Goal: Find specific page/section: Find specific page/section

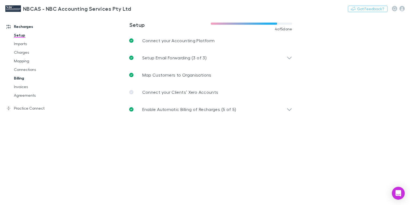
click at [18, 78] on link "Billing" at bounding box center [39, 78] width 61 height 9
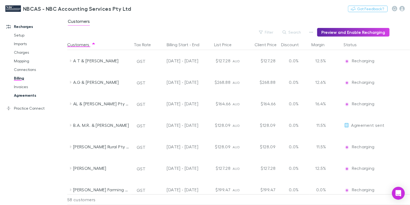
click at [21, 95] on link "Agreements" at bounding box center [39, 95] width 61 height 9
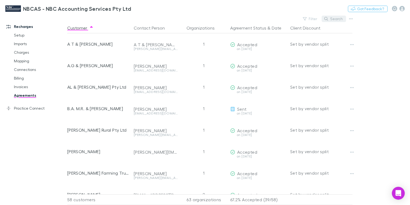
click at [333, 19] on button "Search" at bounding box center [334, 19] width 24 height 6
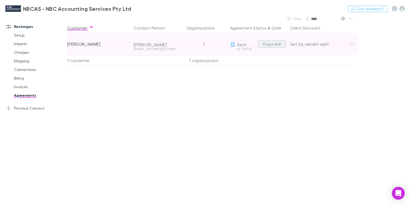
type input "****"
click at [266, 43] on button "Copy link" at bounding box center [272, 44] width 28 height 8
click at [353, 45] on icon "button" at bounding box center [352, 44] width 4 height 1
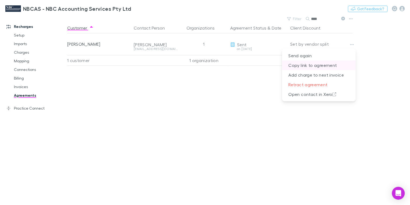
click at [305, 66] on p "Copy link to agreement" at bounding box center [319, 65] width 74 height 10
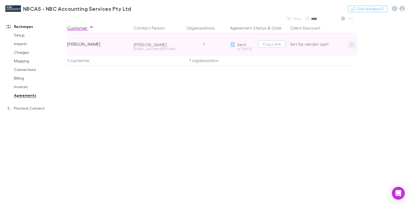
drag, startPoint x: 265, startPoint y: 44, endPoint x: 353, endPoint y: 44, distance: 88.2
click at [353, 44] on icon "button" at bounding box center [352, 44] width 4 height 1
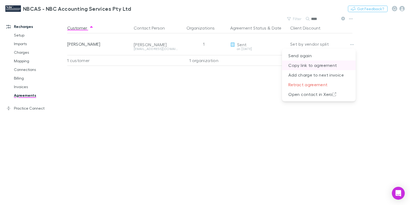
click at [298, 64] on p "Copy link to agreement" at bounding box center [319, 65] width 74 height 10
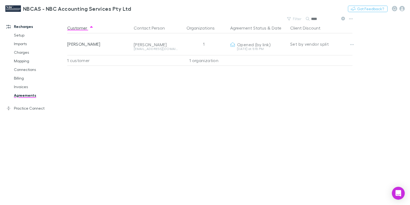
click at [342, 19] on icon at bounding box center [343, 19] width 4 height 4
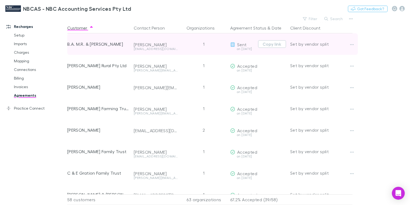
scroll to position [86, 0]
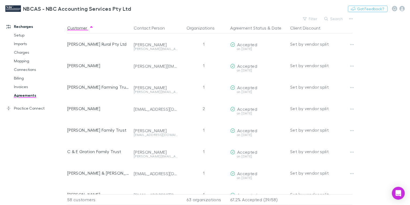
click at [34, 99] on link "Agreements" at bounding box center [39, 95] width 61 height 9
click at [254, 29] on button "Agreement Status" at bounding box center [248, 28] width 36 height 11
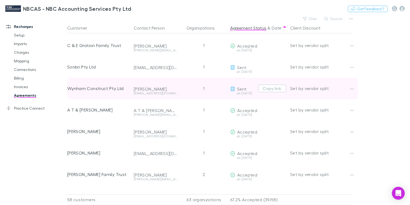
scroll to position [0, 0]
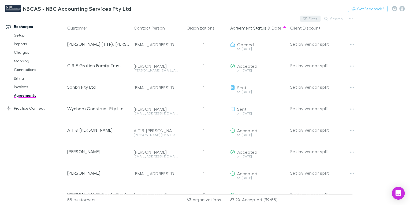
click at [307, 19] on icon "button" at bounding box center [305, 19] width 4 height 4
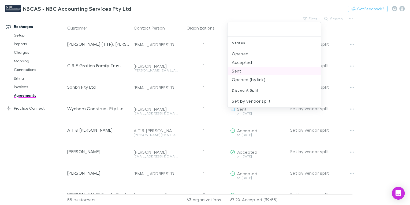
click at [238, 72] on li "Sent" at bounding box center [274, 70] width 93 height 9
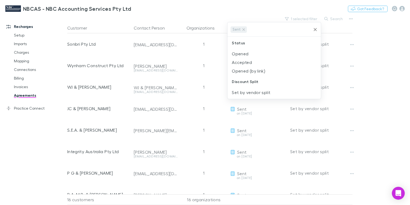
click at [217, 80] on div at bounding box center [205, 102] width 410 height 205
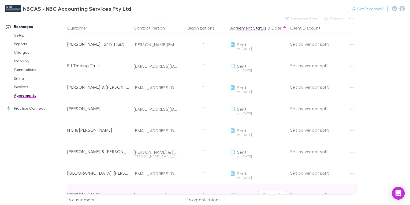
scroll to position [164, 0]
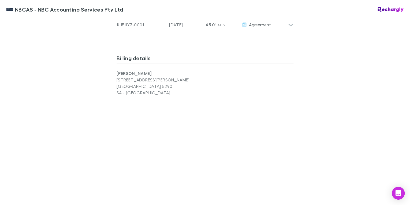
scroll to position [343, 0]
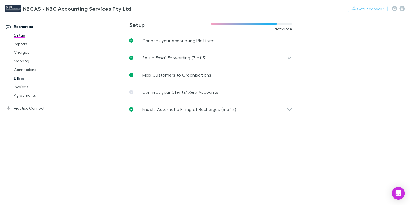
click at [19, 79] on link "Billing" at bounding box center [39, 78] width 61 height 9
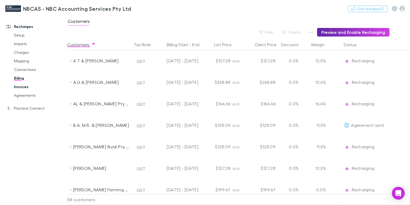
click at [22, 87] on link "Invoices" at bounding box center [39, 86] width 61 height 9
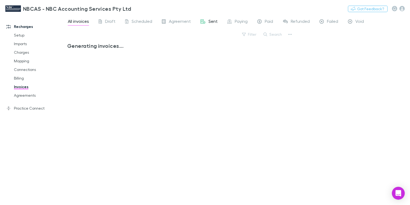
click at [207, 23] on div "Sent" at bounding box center [209, 22] width 17 height 7
click at [237, 21] on span "Paying" at bounding box center [241, 22] width 13 height 7
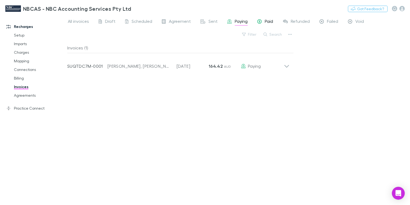
click at [265, 20] on span "Paid" at bounding box center [269, 22] width 8 height 7
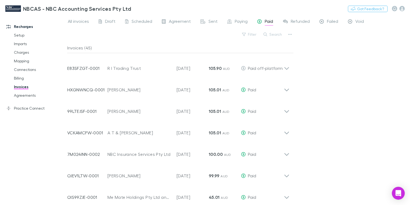
scroll to position [668, 0]
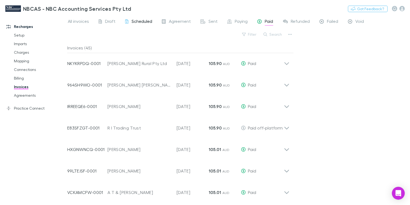
click at [141, 23] on span "Scheduled" at bounding box center [142, 22] width 21 height 7
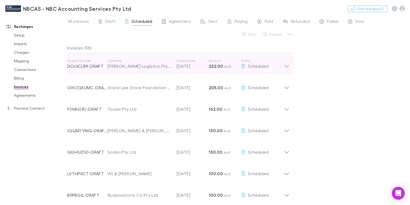
click at [288, 66] on icon at bounding box center [287, 63] width 6 height 11
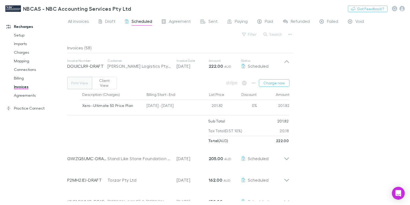
click at [76, 82] on button "Firm View" at bounding box center [79, 83] width 25 height 12
click at [13, 77] on link "Billing" at bounding box center [39, 78] width 61 height 9
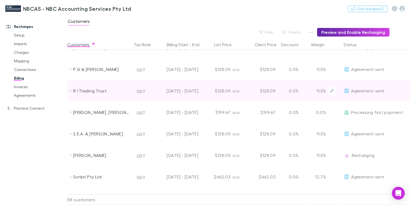
scroll to position [837, 0]
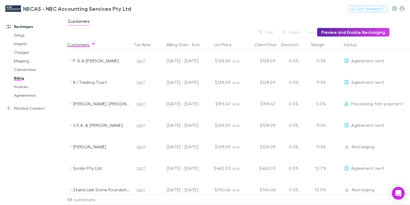
click at [298, 18] on div "Customers" at bounding box center [238, 23] width 343 height 10
